Goal: Navigation & Orientation: Find specific page/section

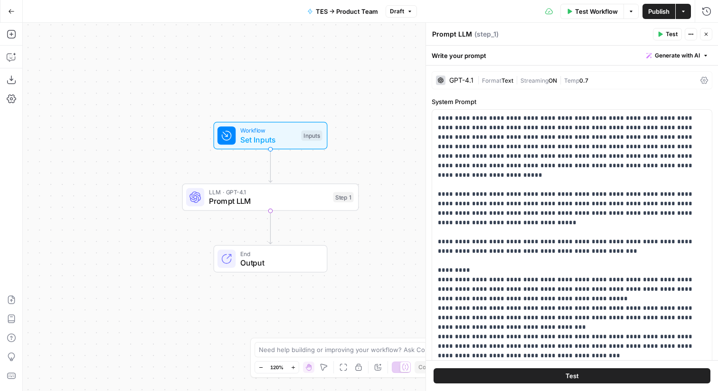
scroll to position [68, 0]
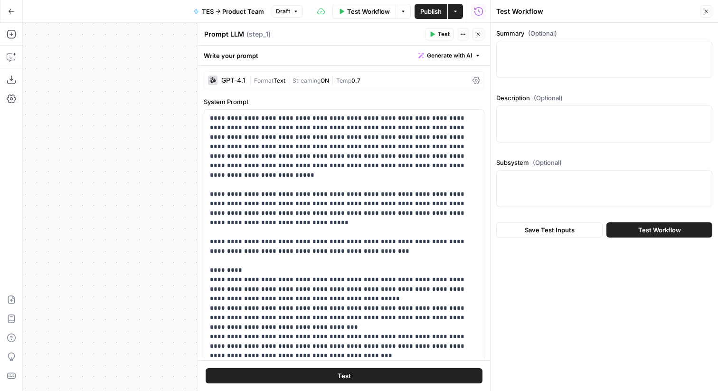
scroll to position [409, 0]
